Goal: Task Accomplishment & Management: Use online tool/utility

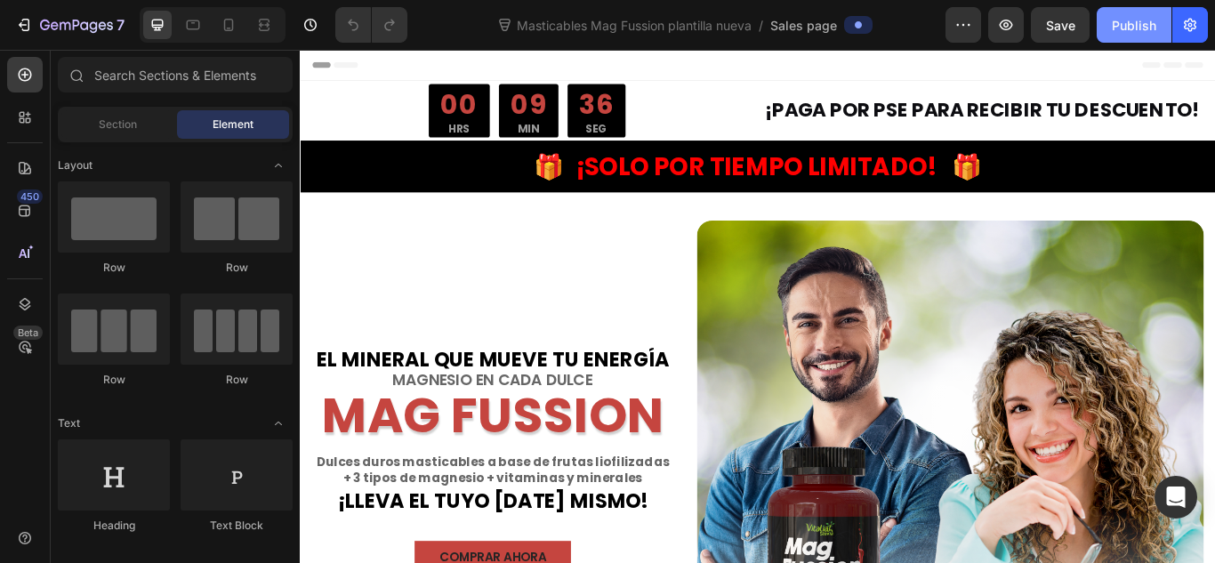
click at [1154, 24] on div "Publish" at bounding box center [1134, 25] width 44 height 19
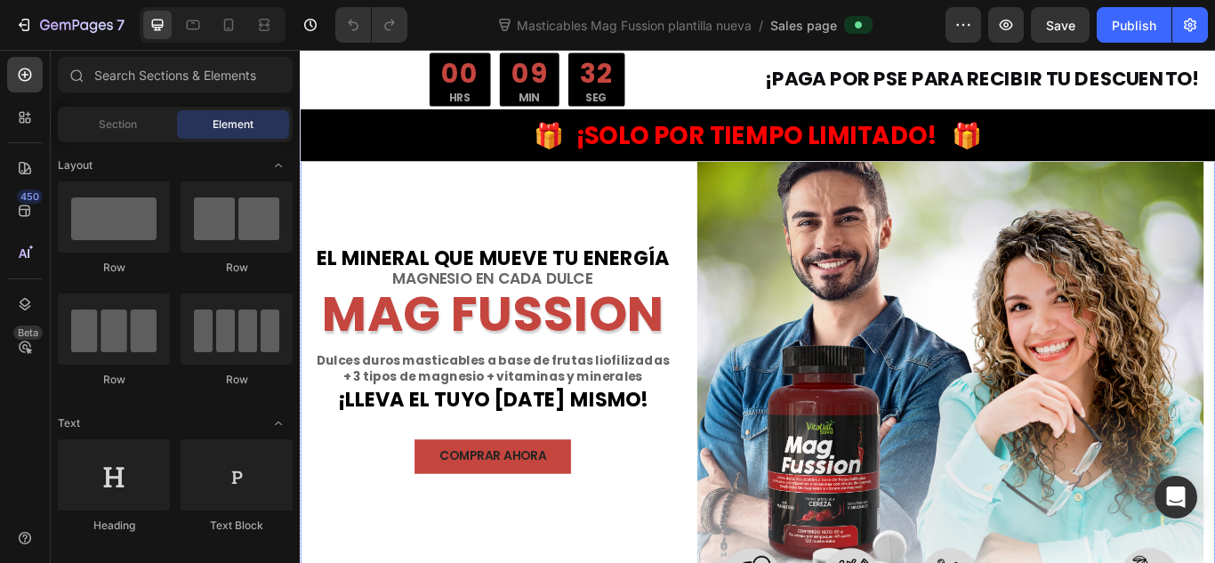
scroll to position [238, 0]
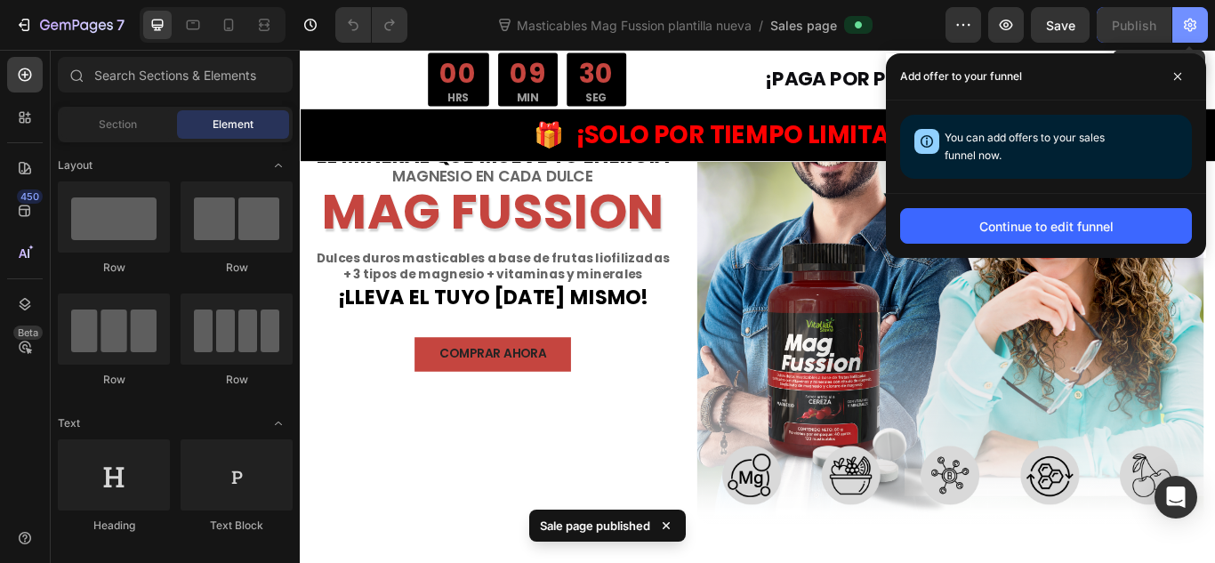
click at [1188, 20] on icon "button" at bounding box center [1190, 25] width 12 height 13
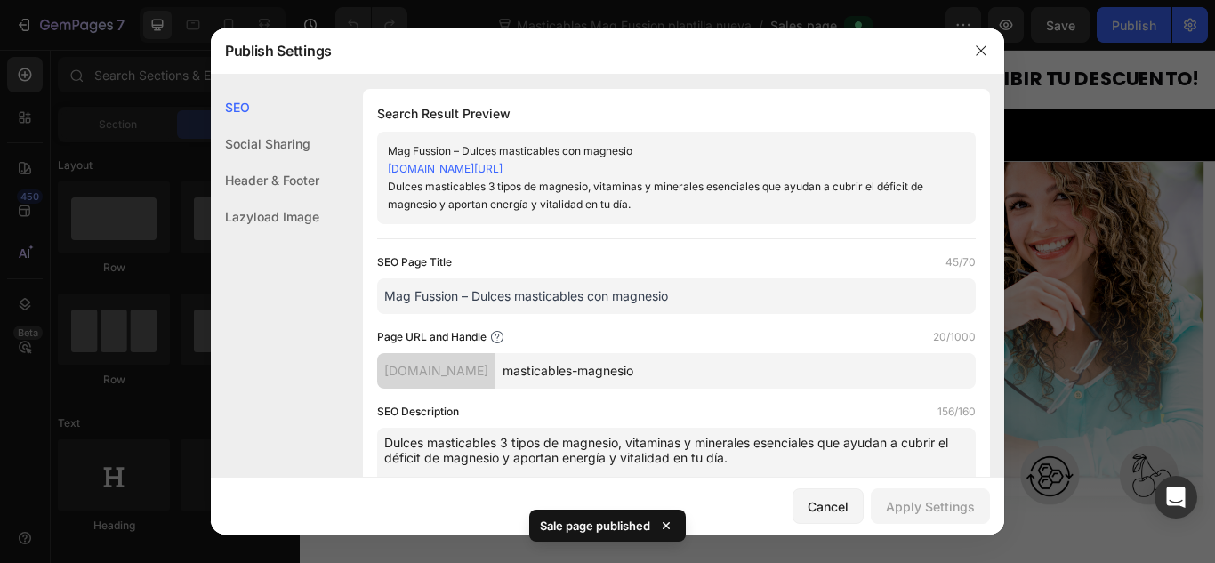
drag, startPoint x: 680, startPoint y: 171, endPoint x: 373, endPoint y: 176, distance: 307.0
click at [373, 176] on div "Search Result Preview Mag Fussion – Dulces masticables con magnesio stevia-colo…" at bounding box center [676, 304] width 627 height 431
copy link "stevia-colombia.myshopify.com/pages/masticables-magnesio"
click at [1068, 199] on div at bounding box center [607, 281] width 1215 height 563
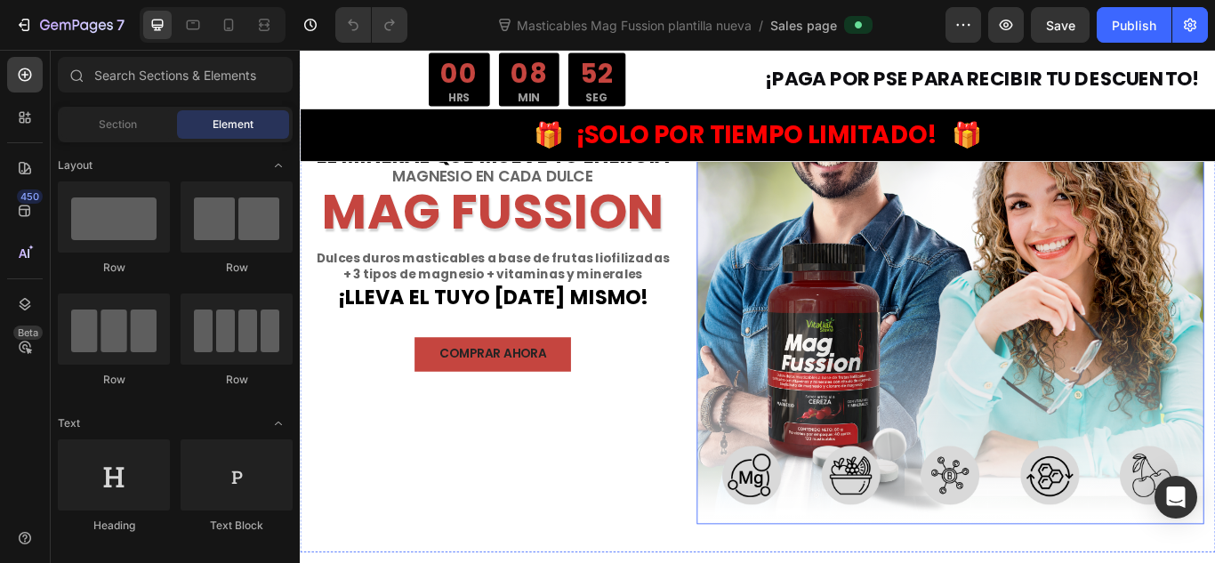
scroll to position [0, 0]
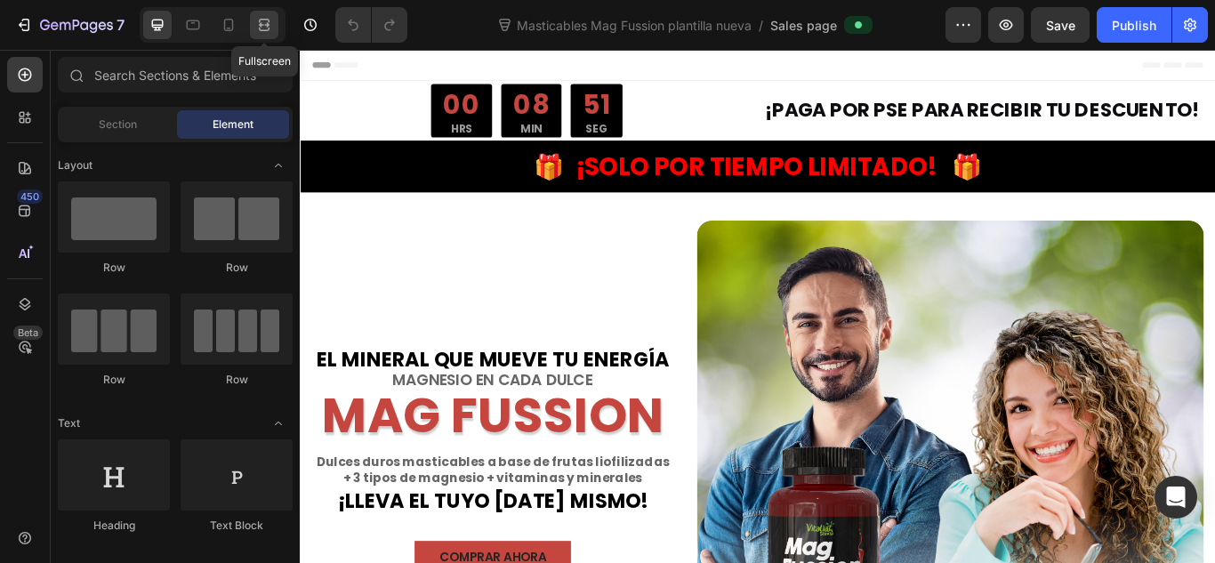
click at [261, 25] on icon at bounding box center [261, 24] width 5 height 4
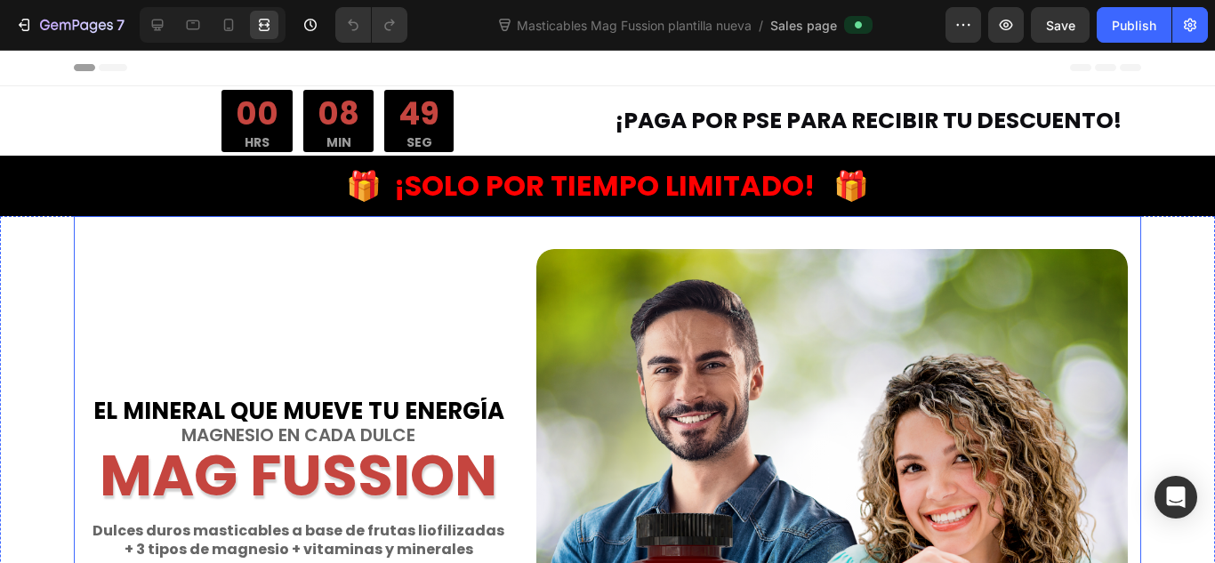
scroll to position [118, 0]
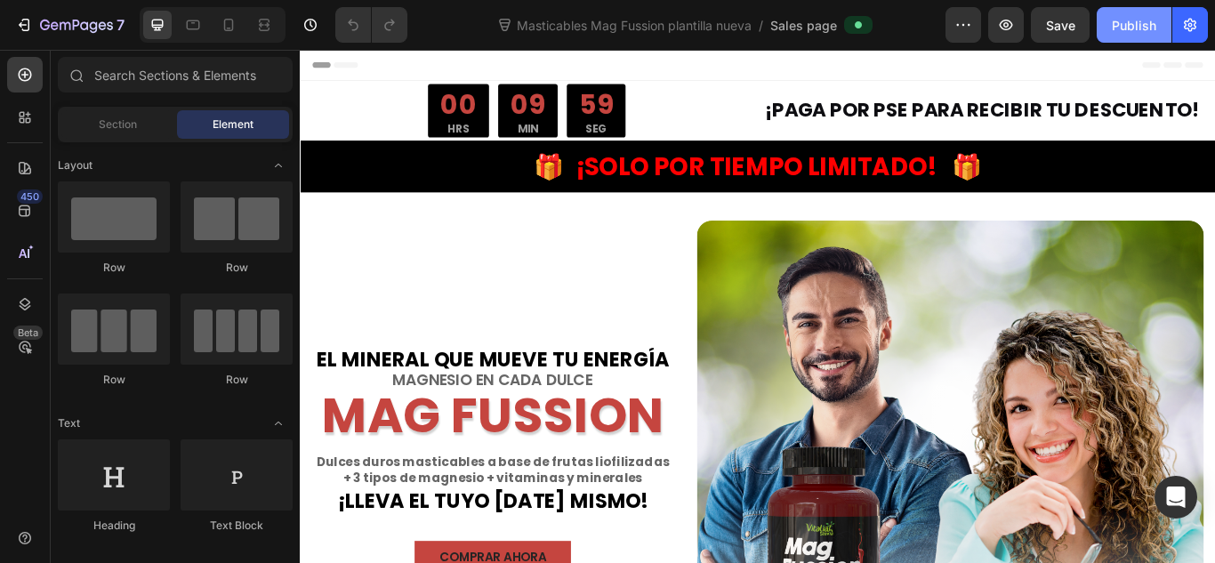
click at [1132, 36] on button "Publish" at bounding box center [1134, 25] width 75 height 36
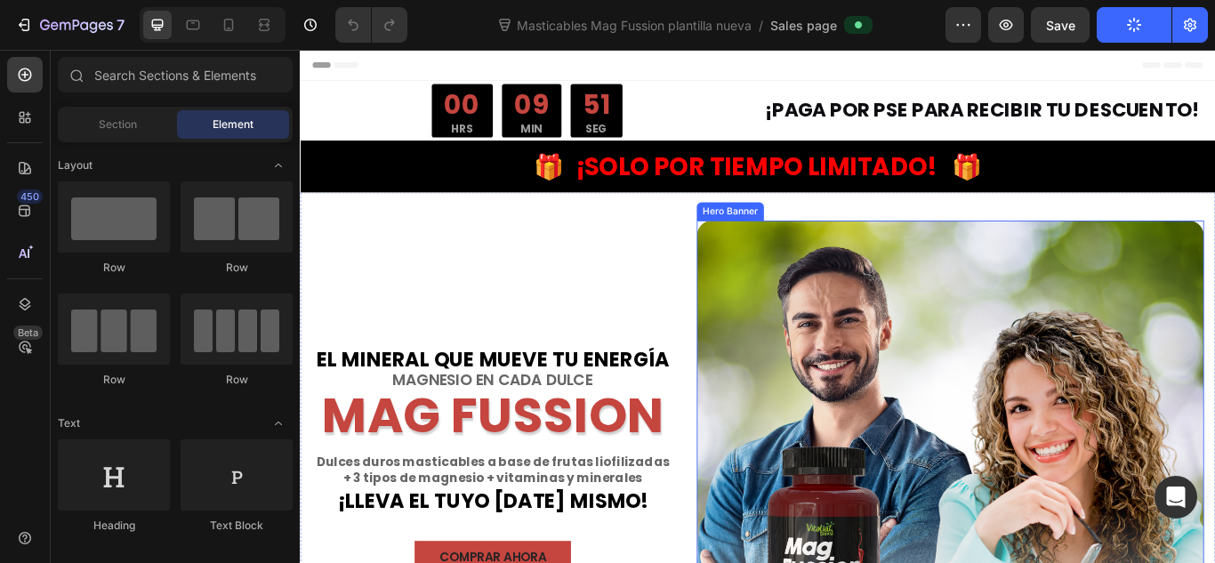
scroll to position [118, 0]
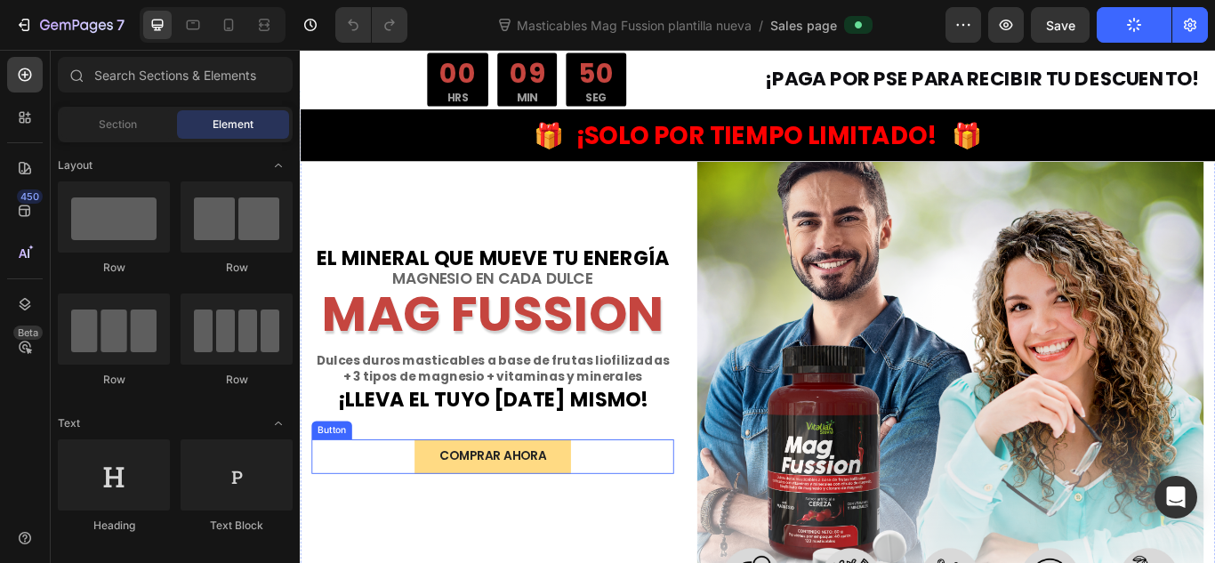
click at [581, 534] on link "Comprar ahora" at bounding box center [524, 524] width 182 height 40
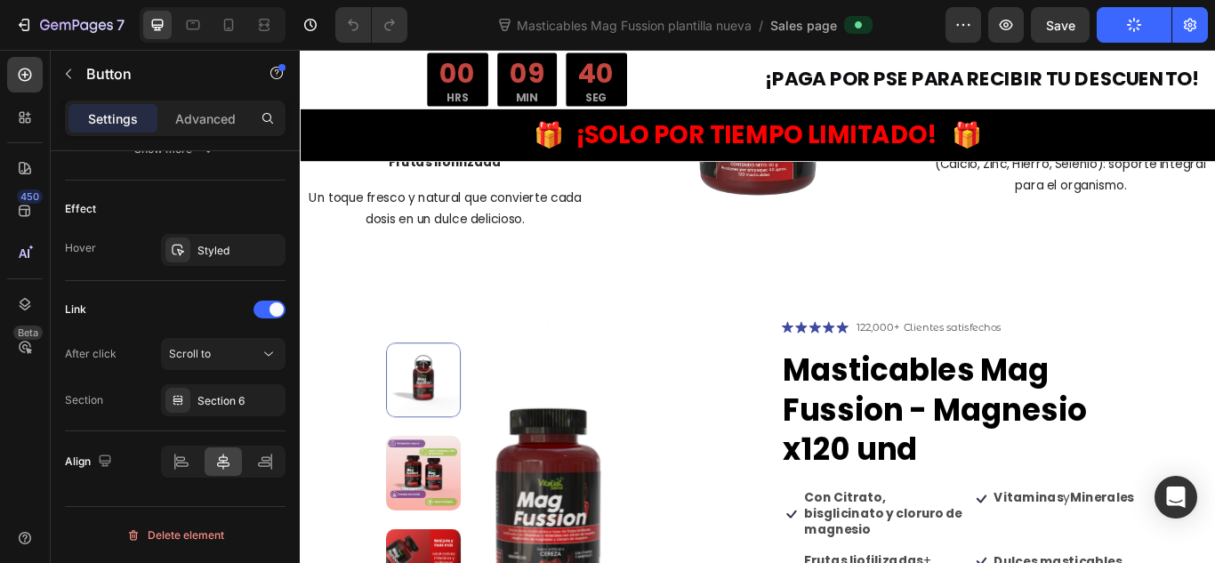
scroll to position [1898, 0]
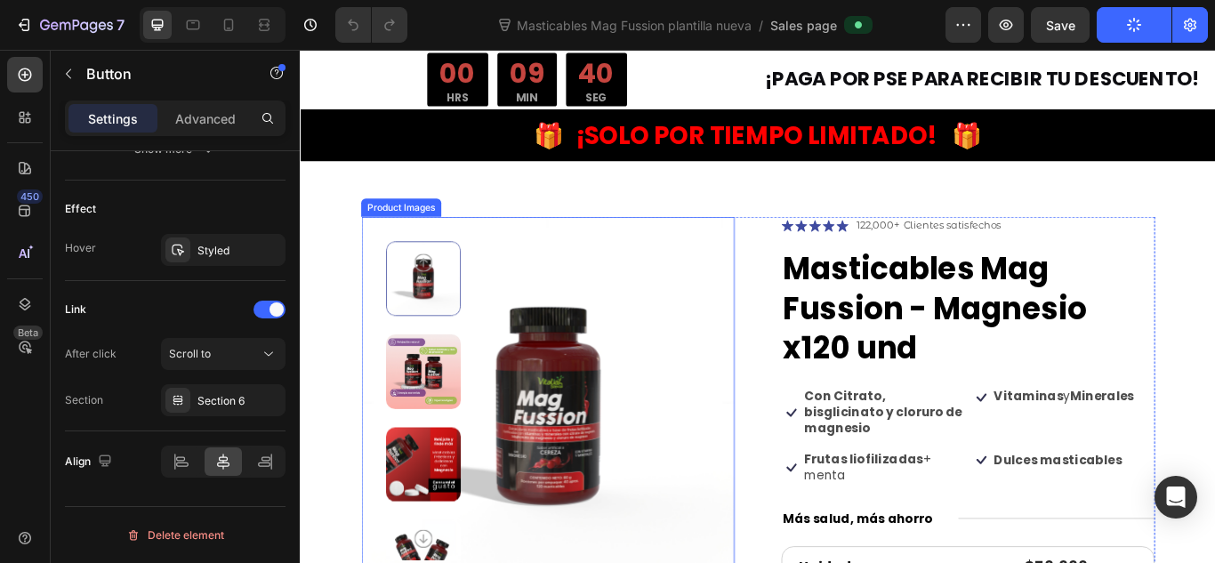
click at [579, 405] on img at bounding box center [588, 462] width 435 height 435
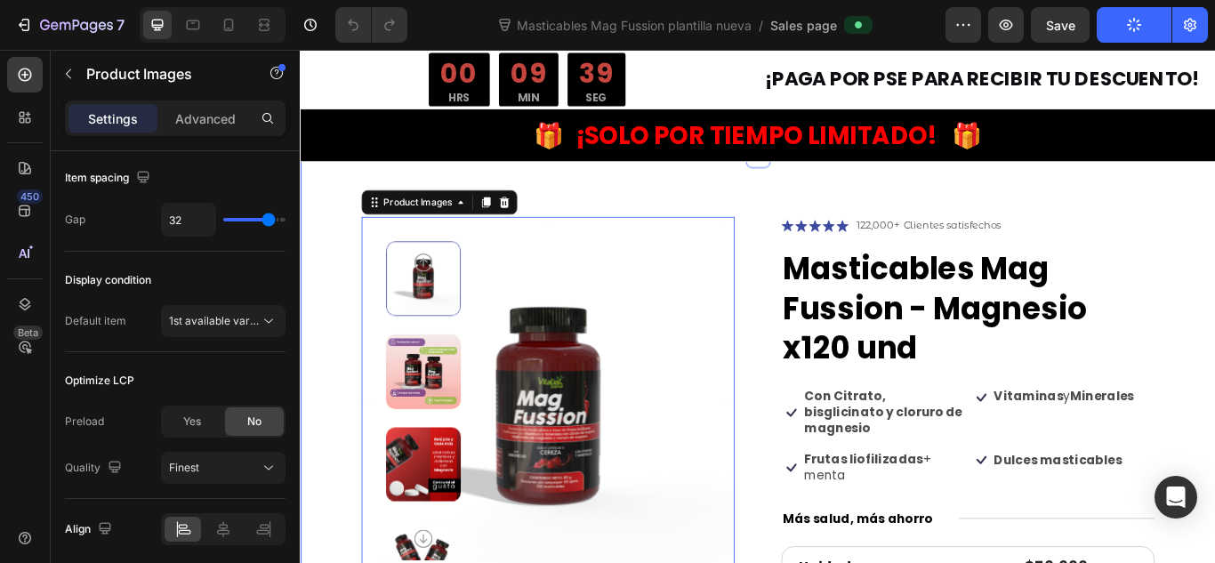
scroll to position [0, 0]
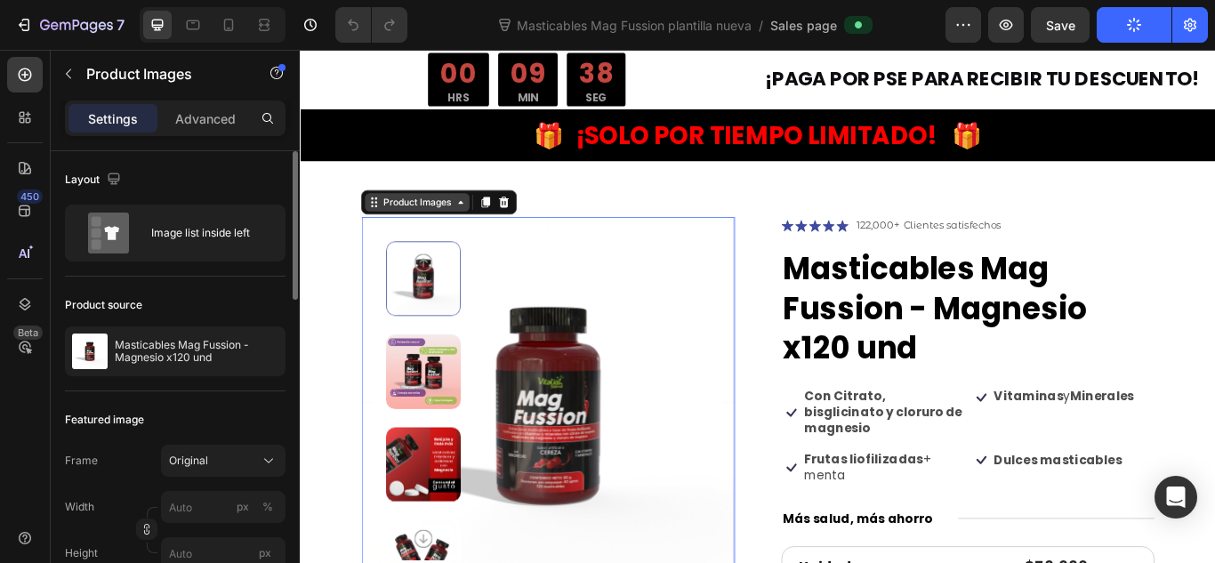
click at [394, 221] on div "Product Images" at bounding box center [436, 228] width 86 height 16
click at [394, 223] on div "Product Images" at bounding box center [436, 228] width 86 height 16
drag, startPoint x: 305, startPoint y: 260, endPoint x: 326, endPoint y: 261, distance: 21.4
